Goal: Check status: Check status

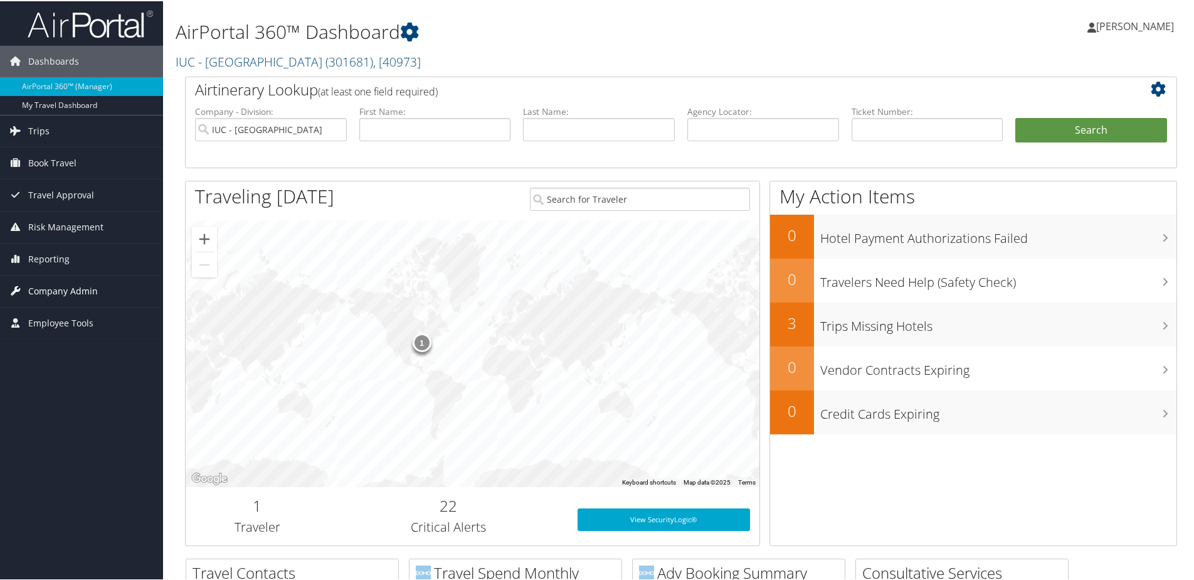
click at [26, 289] on link "Company Admin" at bounding box center [81, 289] width 163 height 31
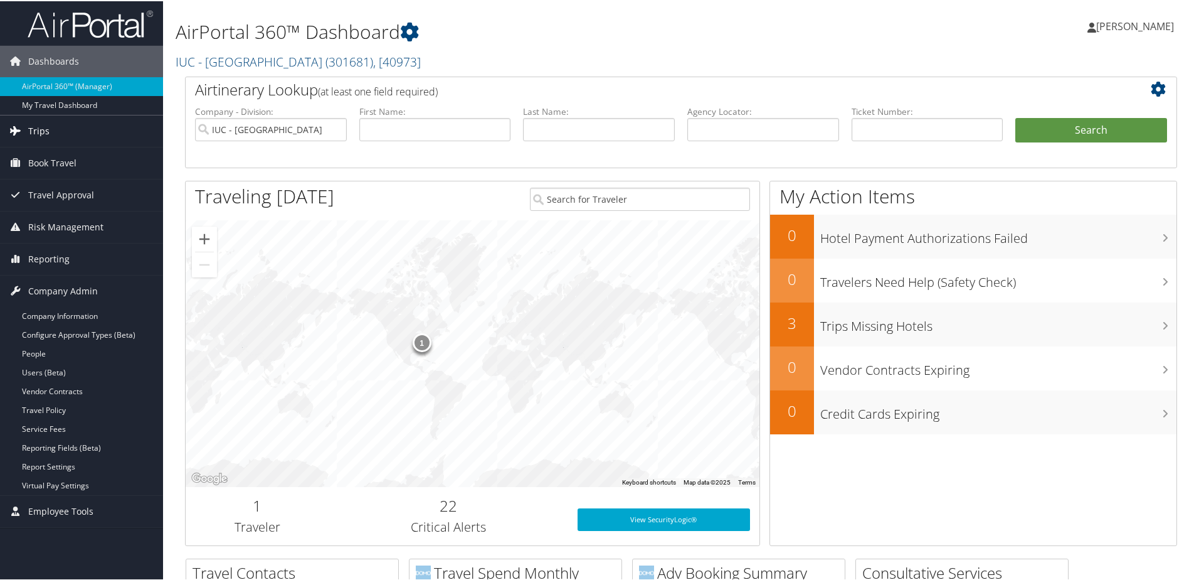
click at [39, 128] on span "Trips" at bounding box center [38, 129] width 21 height 31
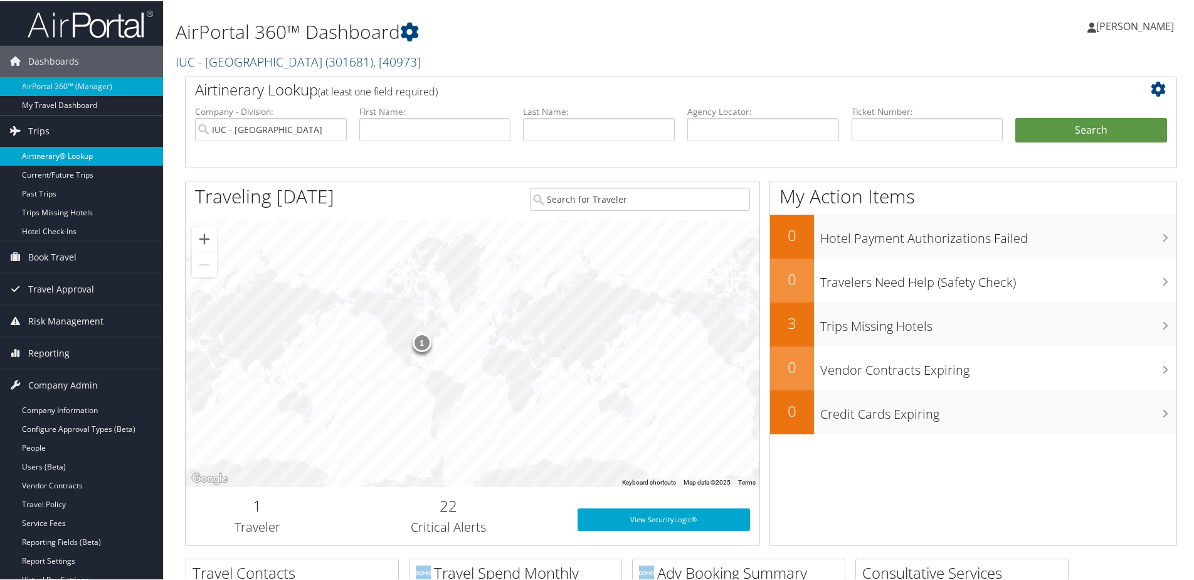
click at [72, 157] on link "Airtinerary® Lookup" at bounding box center [81, 155] width 163 height 19
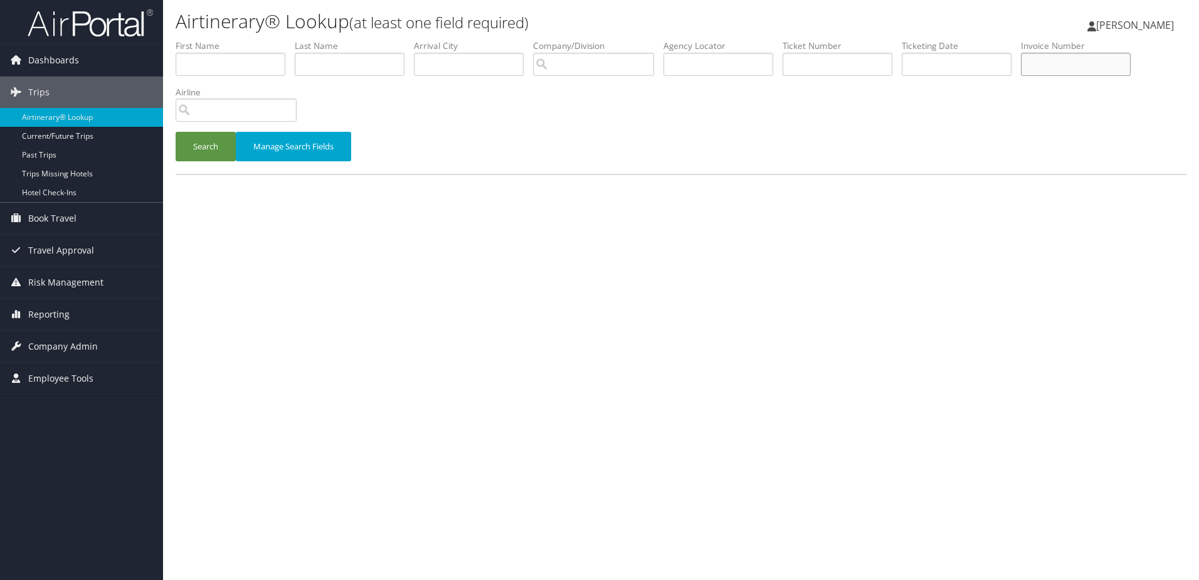
click at [1053, 60] on input "text" at bounding box center [1076, 64] width 110 height 23
type input "8900897591419"
click at [201, 149] on button "Search" at bounding box center [206, 146] width 60 height 29
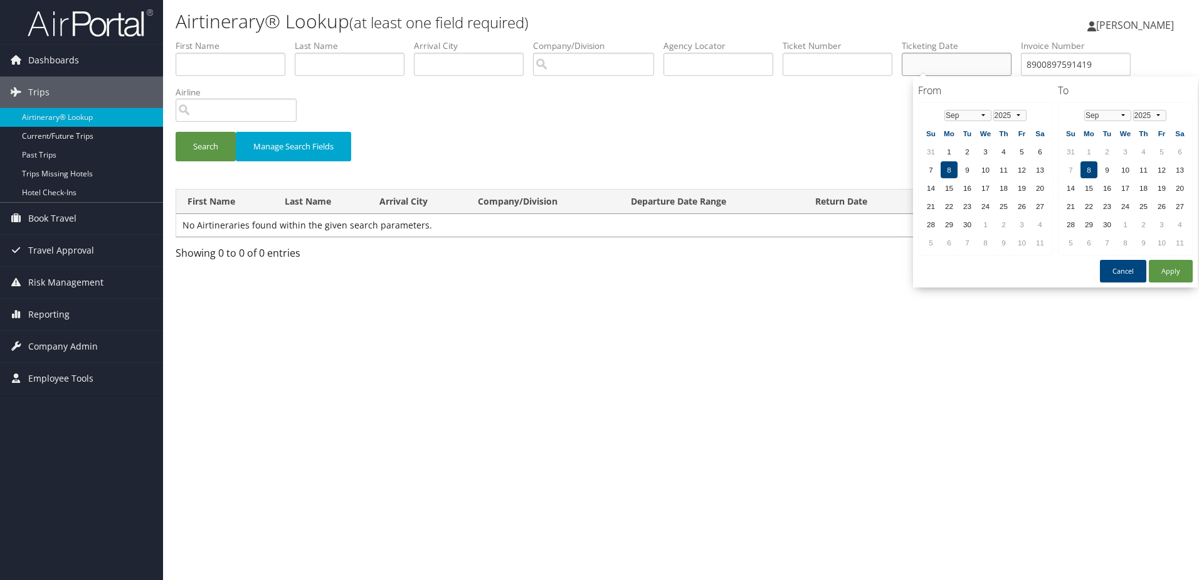
click at [968, 64] on input "text" at bounding box center [957, 64] width 110 height 23
click at [984, 119] on select "Jan Feb Mar Apr May Jun [DATE] Aug Sep Oct Nov Dec" at bounding box center [968, 115] width 47 height 11
click at [1026, 155] on td "1" at bounding box center [1022, 151] width 17 height 17
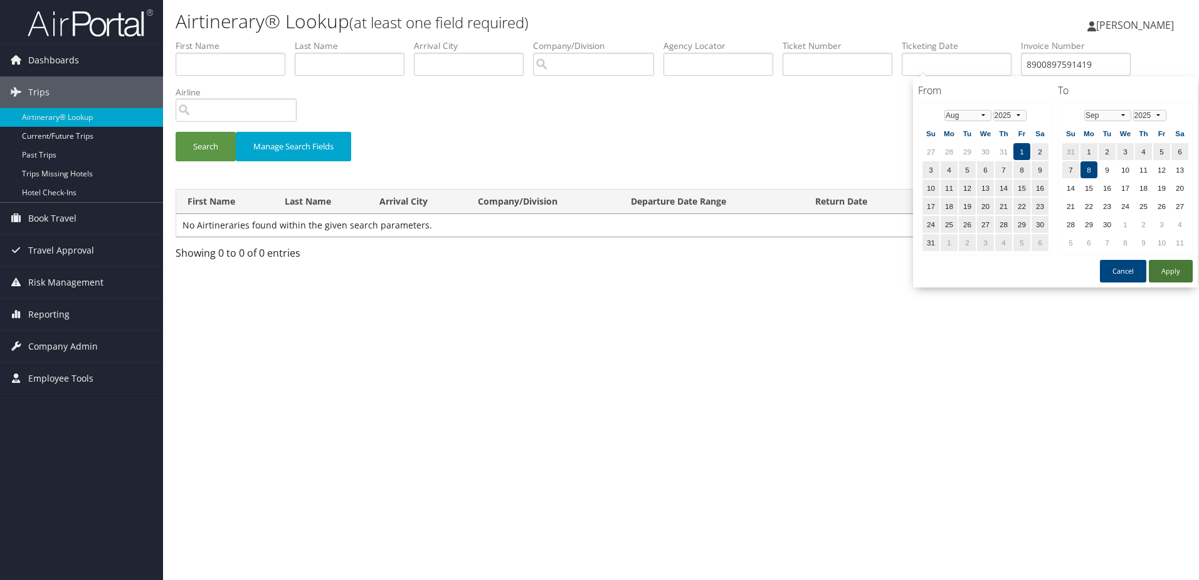
click at [1172, 266] on button "Apply" at bounding box center [1171, 271] width 44 height 23
type input "[DATE] - [DATE]"
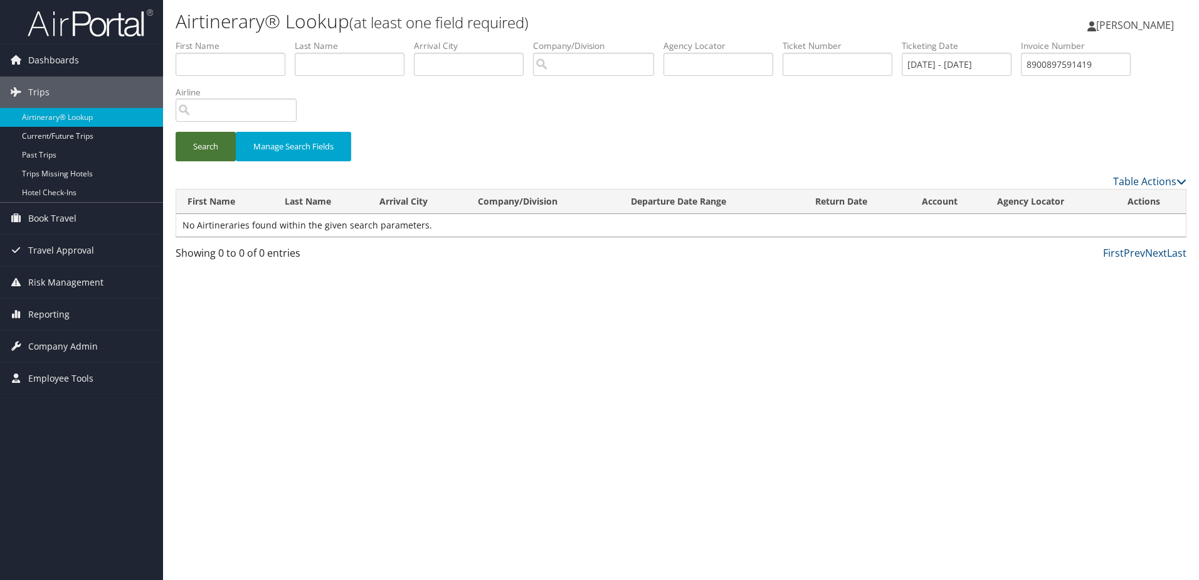
click at [195, 149] on button "Search" at bounding box center [206, 146] width 60 height 29
drag, startPoint x: 1036, startPoint y: 63, endPoint x: 1104, endPoint y: 66, distance: 67.8
click at [1104, 66] on input "8900897591419" at bounding box center [1076, 64] width 110 height 23
paste input "8900897591419"
type input "8900897591419"
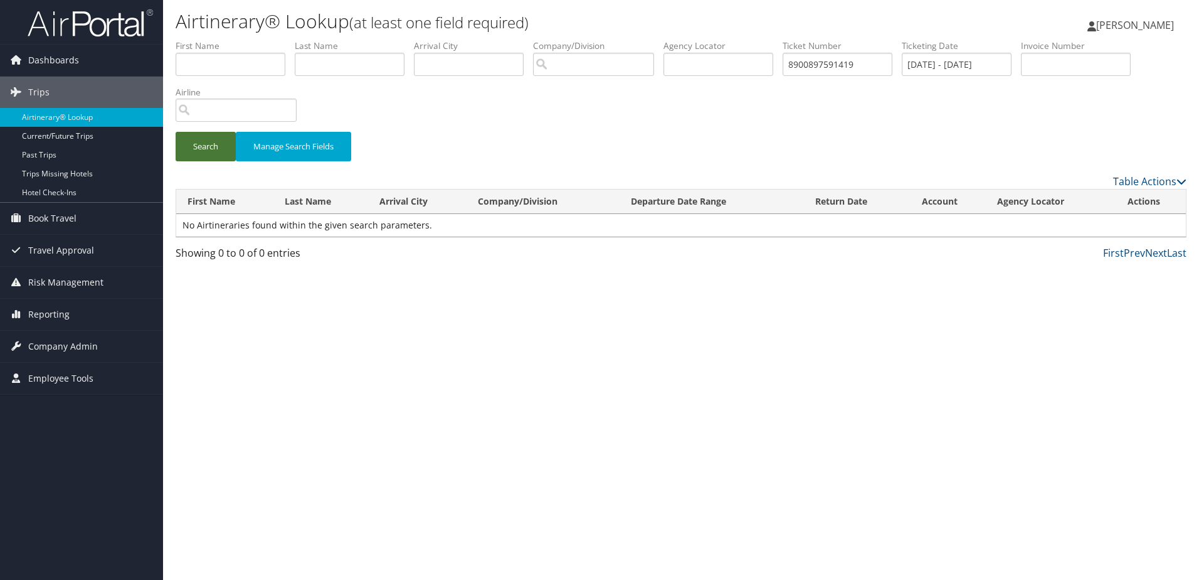
click at [205, 151] on button "Search" at bounding box center [206, 146] width 60 height 29
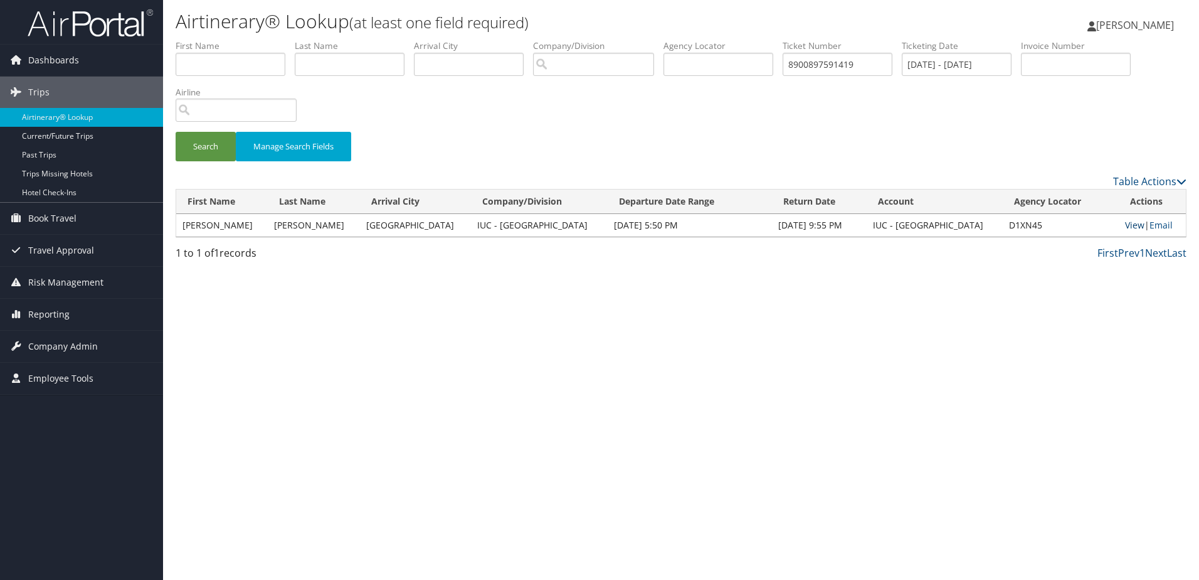
click at [1138, 225] on link "View" at bounding box center [1134, 225] width 19 height 12
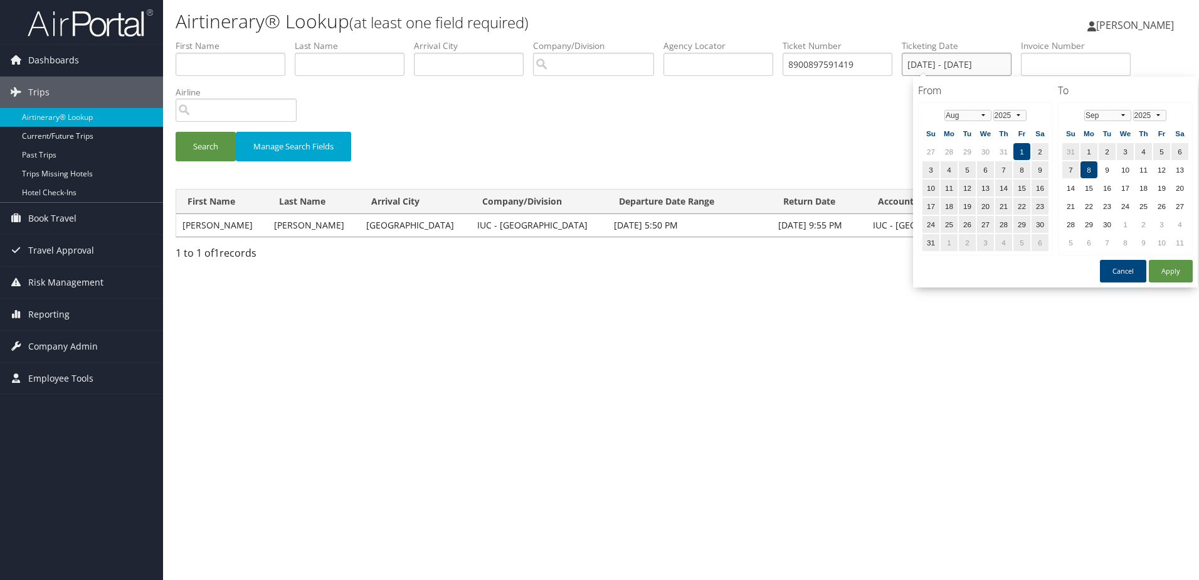
drag, startPoint x: 917, startPoint y: 64, endPoint x: 1237, endPoint y: 98, distance: 321.7
click at [1199, 98] on html "Menu Dashboards ► AirPortal 360™ (Manager) My Travel Dashboard Trips ► Airtiner…" at bounding box center [599, 290] width 1199 height 580
click at [674, 115] on div "Search Manage Search Fields" at bounding box center [681, 107] width 1030 height 134
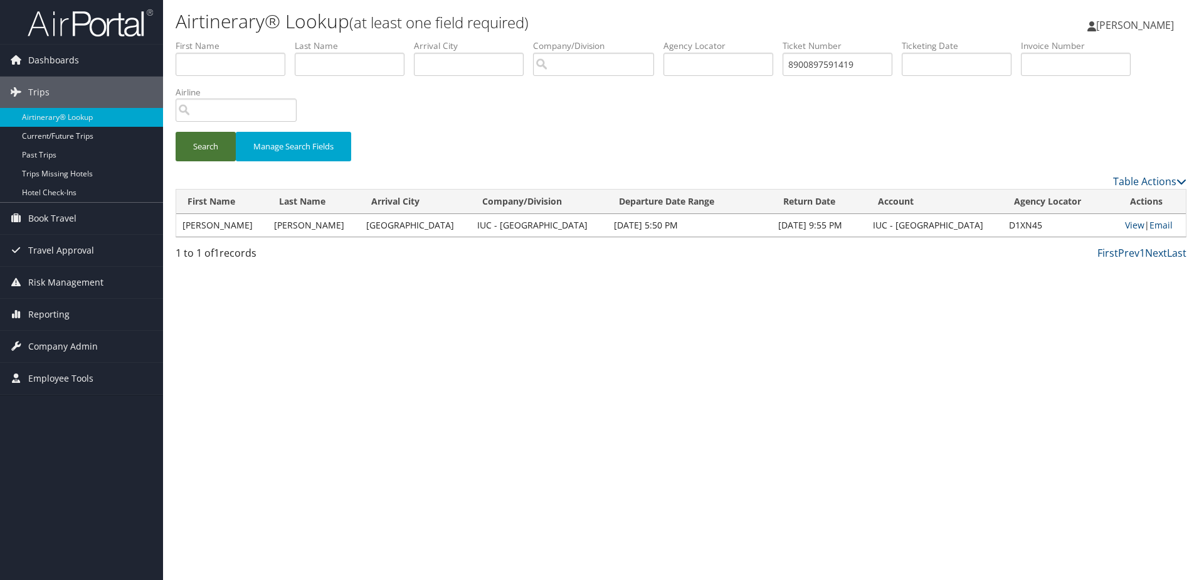
click at [215, 142] on button "Search" at bounding box center [206, 146] width 60 height 29
drag, startPoint x: 874, startPoint y: 66, endPoint x: 206, endPoint y: -7, distance: 672.0
click at [206, 0] on html "Menu Dashboards ► AirPortal 360™ (Manager) My Travel Dashboard Trips ► Airtiner…" at bounding box center [599, 290] width 1199 height 580
type input "8900897593484"
click at [176, 132] on button "Search" at bounding box center [206, 146] width 60 height 29
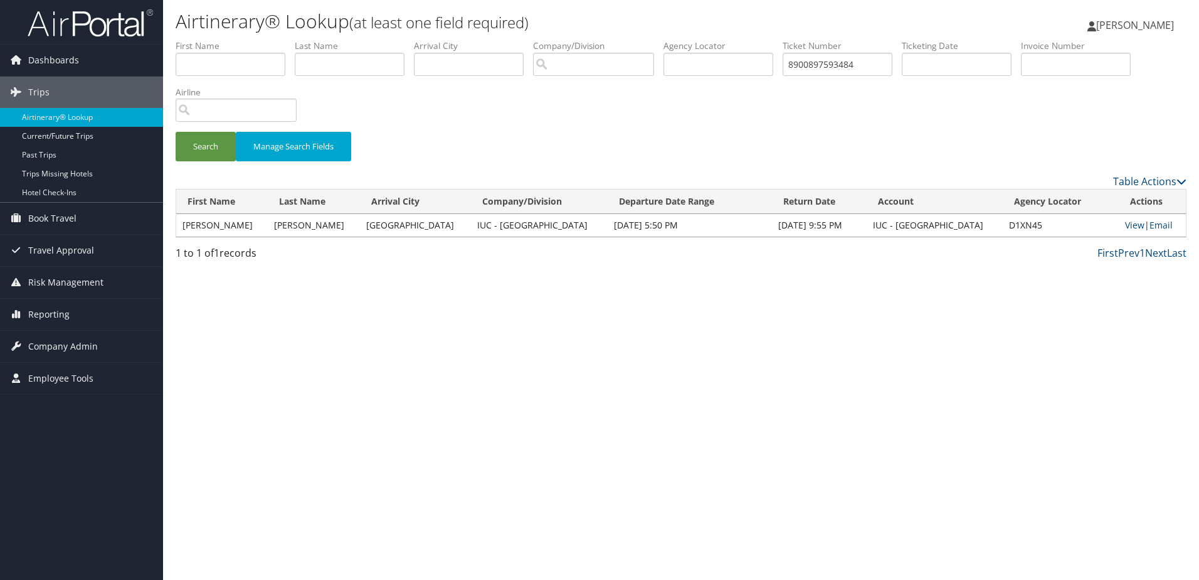
click at [1118, 28] on span "[PERSON_NAME]" at bounding box center [1135, 25] width 78 height 14
click at [1043, 197] on link "Sign Out" at bounding box center [1104, 204] width 140 height 21
